Goal: Find specific page/section: Find specific page/section

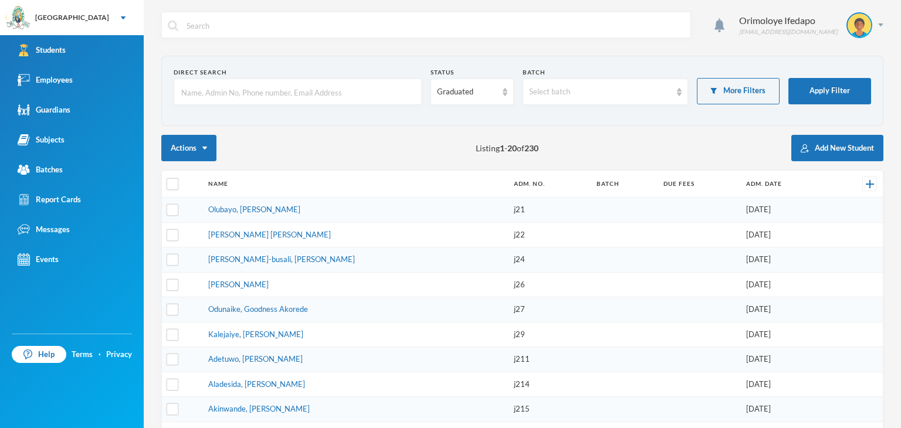
click at [232, 91] on input "text" at bounding box center [297, 92] width 235 height 26
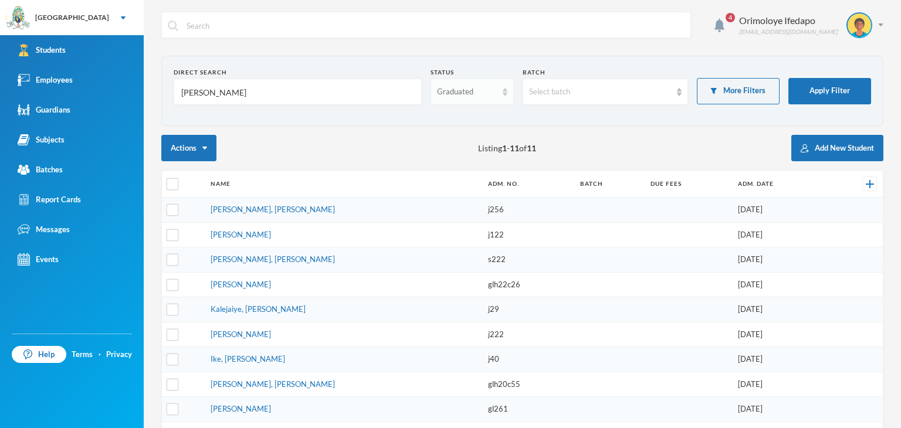
type input "[PERSON_NAME]"
click at [473, 93] on div "Graduated" at bounding box center [466, 92] width 59 height 12
click at [447, 121] on span "Enrolled" at bounding box center [449, 118] width 31 height 10
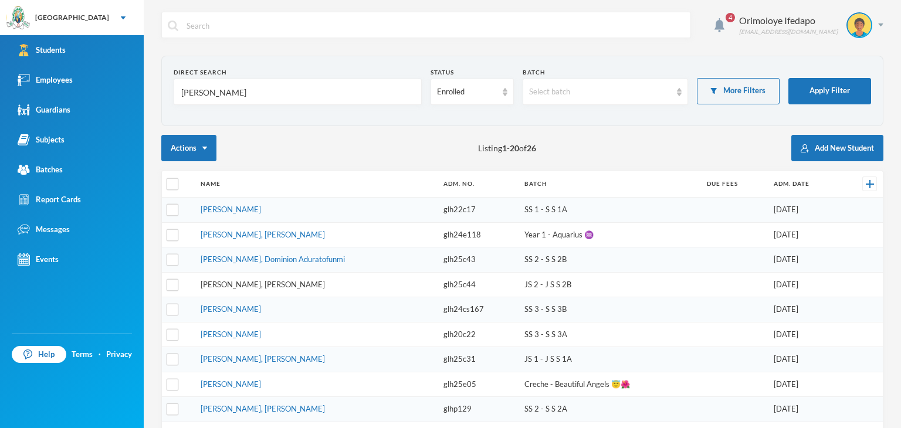
click at [259, 282] on link "[PERSON_NAME], [PERSON_NAME]" at bounding box center [263, 284] width 124 height 9
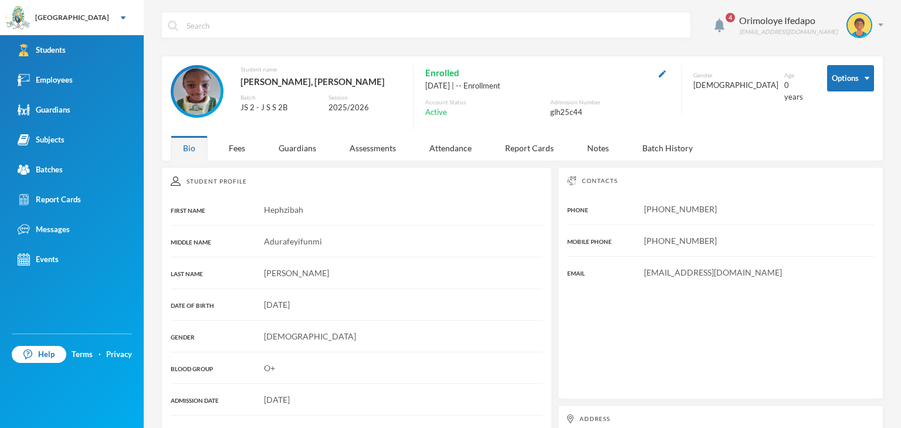
click at [675, 273] on span "[EMAIL_ADDRESS][DOMAIN_NAME]" at bounding box center [713, 272] width 138 height 10
copy span "[EMAIL_ADDRESS][DOMAIN_NAME]"
click at [307, 143] on div "Guardians" at bounding box center [297, 148] width 62 height 25
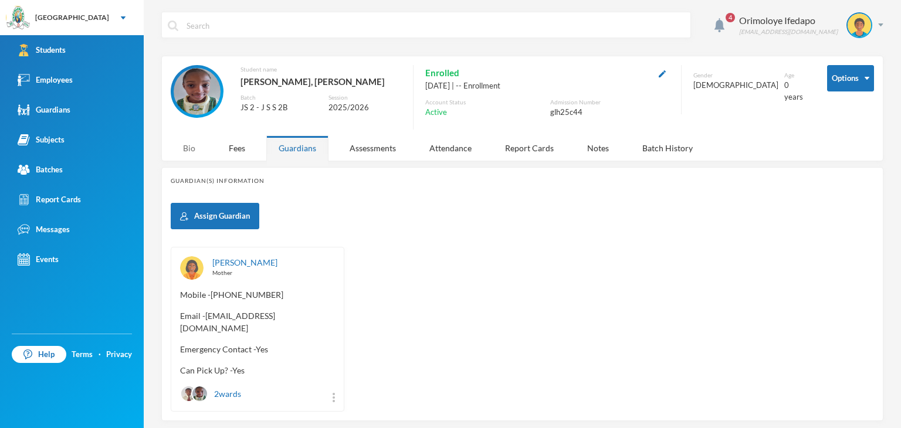
click at [183, 145] on div "Bio" at bounding box center [189, 148] width 37 height 25
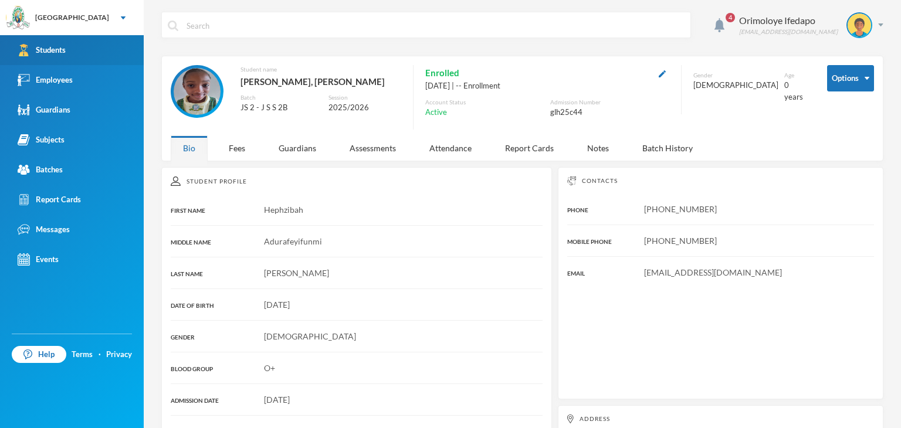
click at [57, 56] on link "Students" at bounding box center [72, 50] width 144 height 30
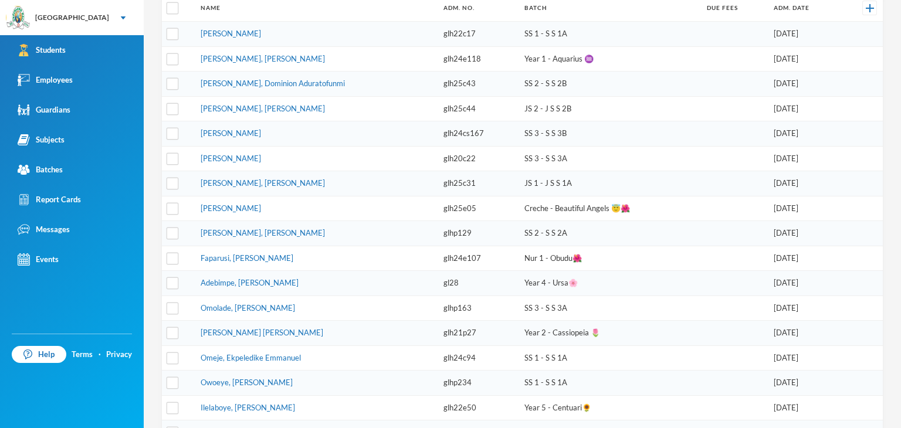
scroll to position [59, 0]
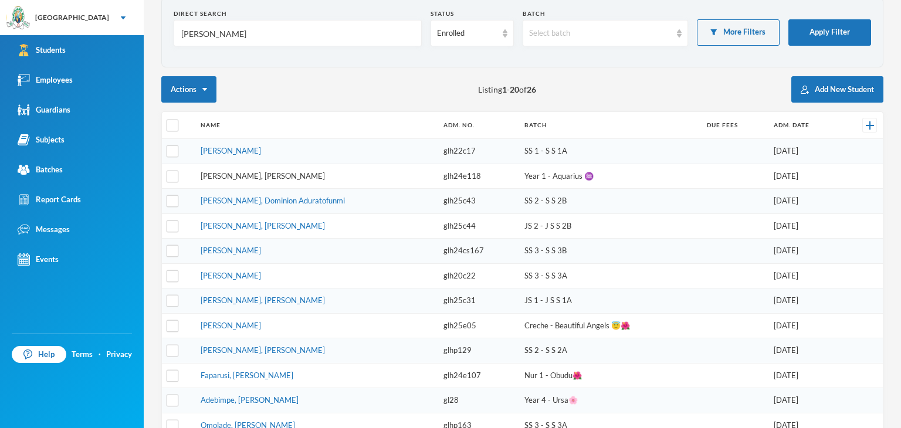
click at [242, 174] on link "[PERSON_NAME], [PERSON_NAME]" at bounding box center [263, 175] width 124 height 9
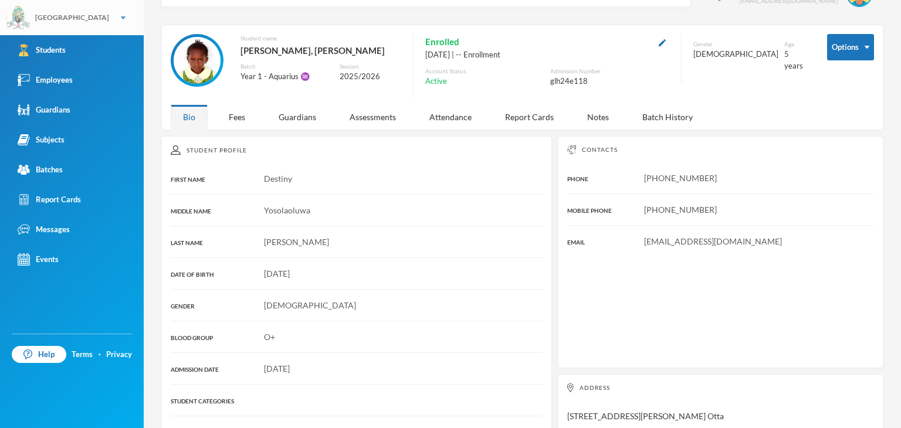
scroll to position [59, 0]
